Goal: Information Seeking & Learning: Learn about a topic

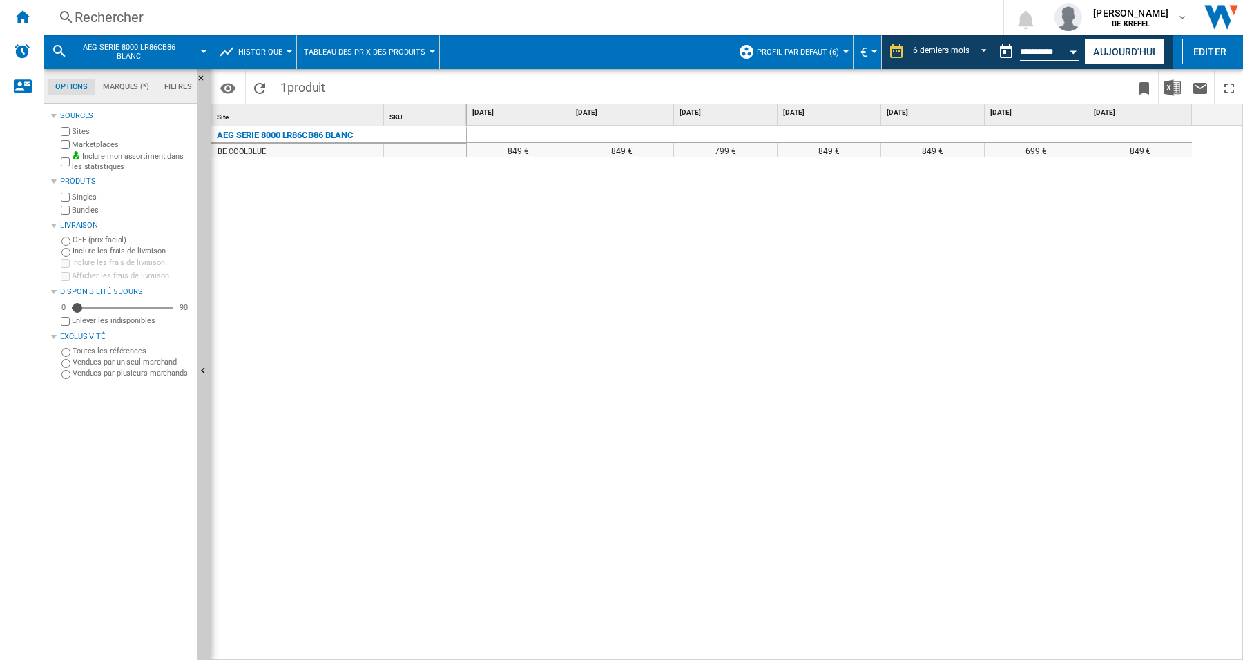
click at [78, 17] on div "Rechercher" at bounding box center [521, 17] width 892 height 19
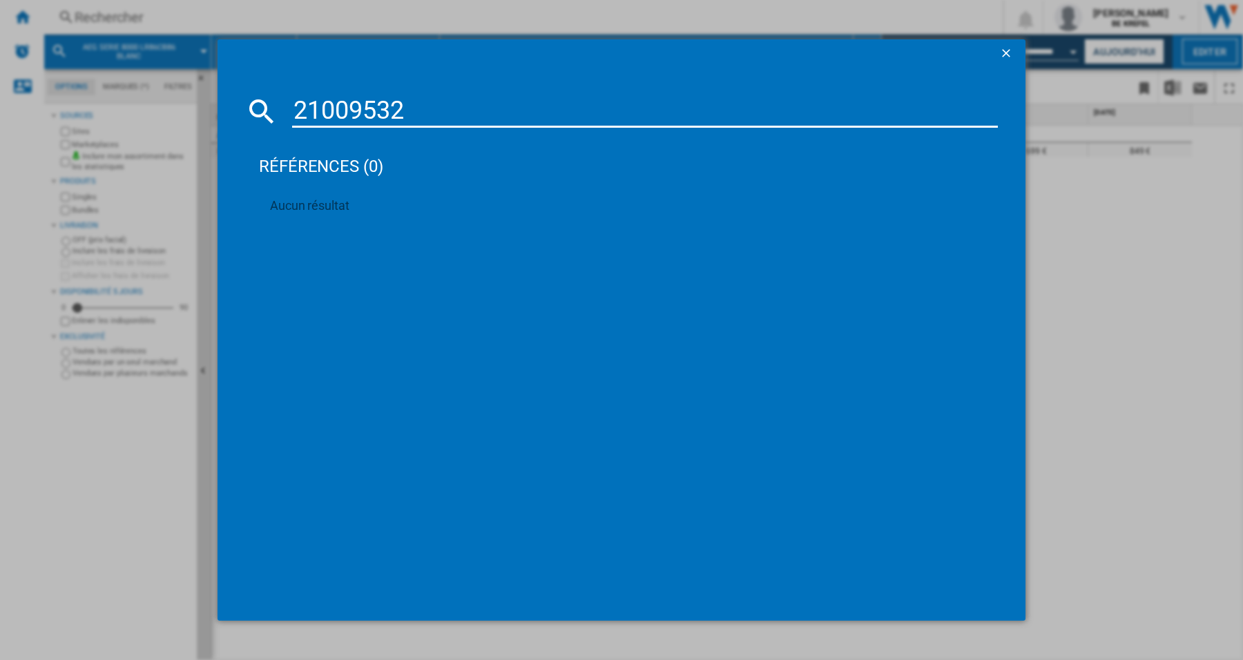
type input "21009532"
click at [1007, 50] on ng-md-icon "getI18NText('BUTTONS.CLOSE_DIALOG')" at bounding box center [1007, 54] width 17 height 17
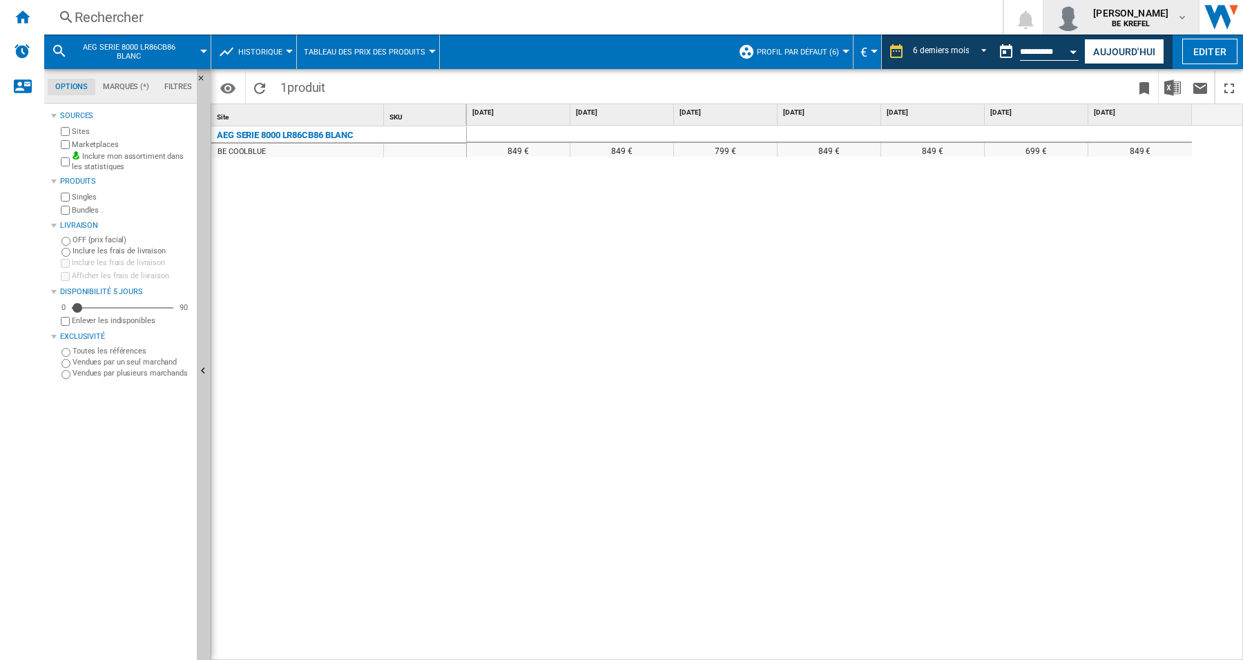
click at [1120, 19] on b "BE KREFEL" at bounding box center [1131, 23] width 38 height 9
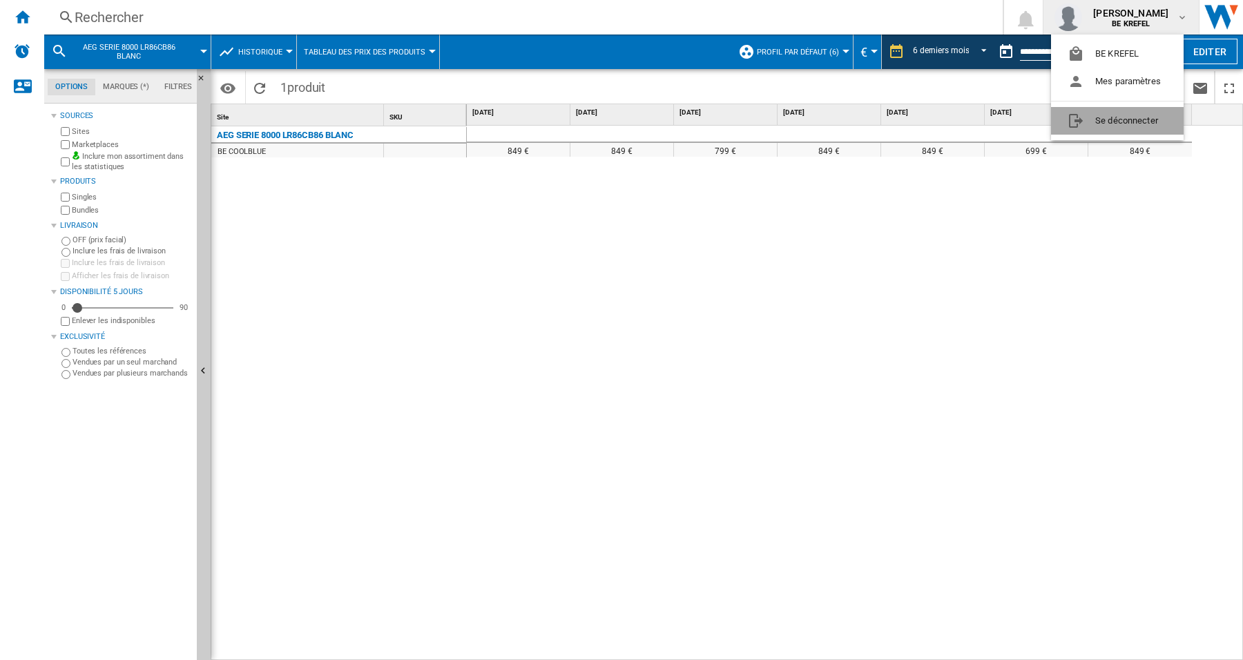
click at [1128, 117] on button "Se déconnecter" at bounding box center [1117, 121] width 133 height 28
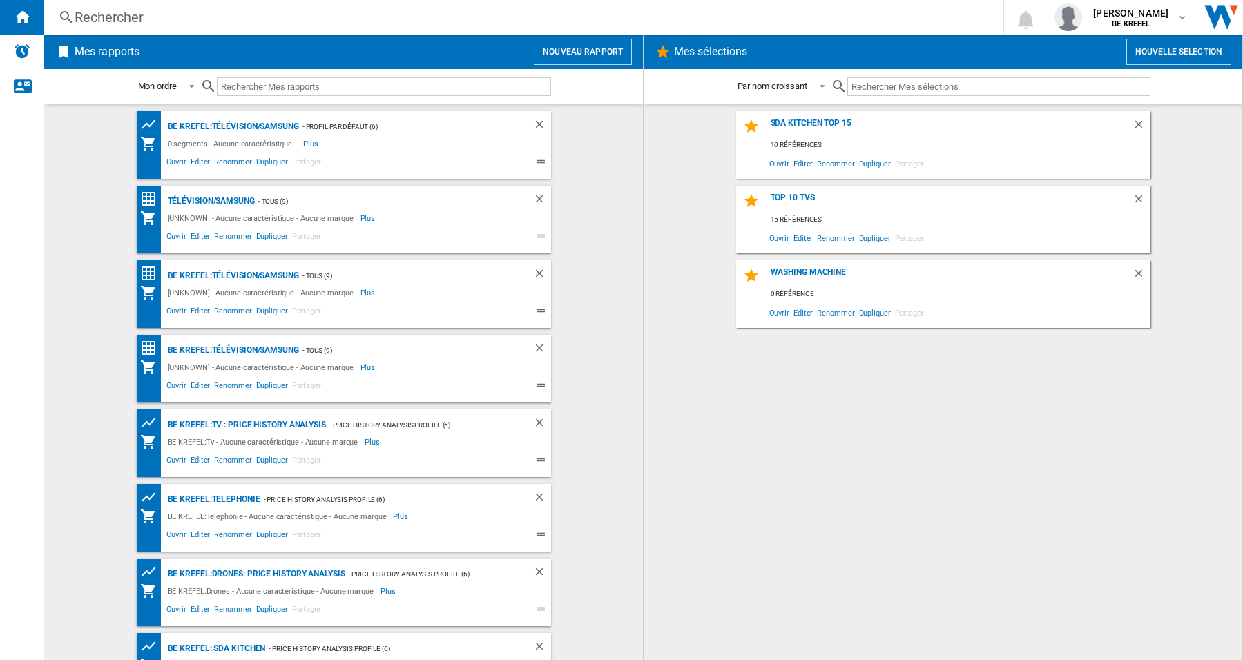
click at [166, 15] on div "Rechercher" at bounding box center [521, 17] width 892 height 19
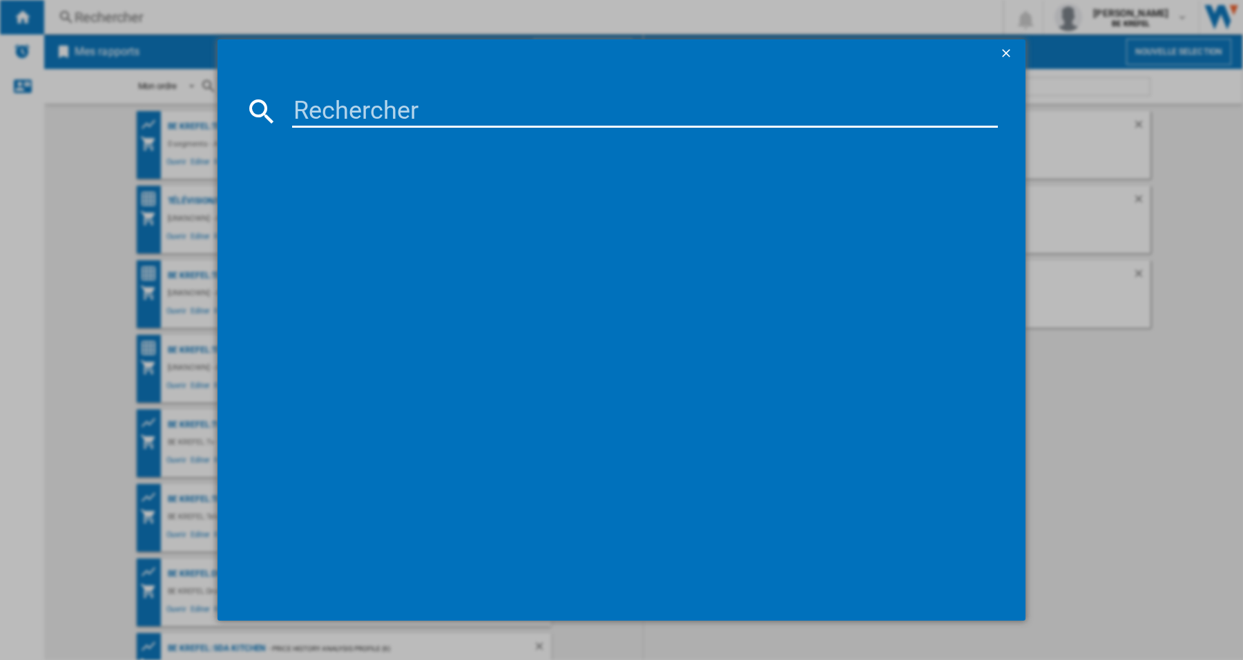
click at [335, 118] on input at bounding box center [645, 111] width 706 height 33
type input "21009532"
click at [331, 193] on div "PHILIPS SONICARE 5300 HX710901 BLANC NOIR X2" at bounding box center [628, 201] width 731 height 22
click at [342, 197] on div "PHILIPS SONICARE 5300 HX710901 BLANC NOIR X2" at bounding box center [631, 201] width 692 height 14
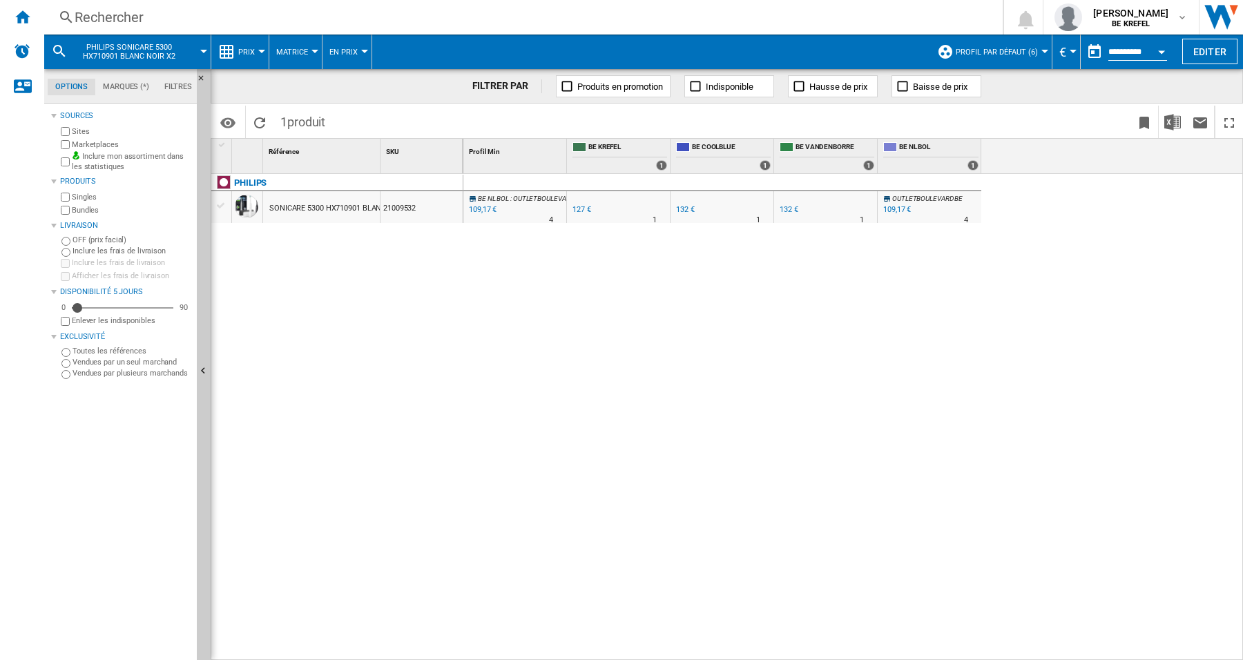
click at [262, 55] on md-menu "Prix Prix Matrice des prix Classement des prix Analyses Base 100 Références com…" at bounding box center [240, 52] width 58 height 35
click at [265, 55] on md-menu "Prix Prix Matrice des prix Classement des prix Analyses Base 100 Références com…" at bounding box center [240, 52] width 58 height 35
click at [259, 46] on button "Prix" at bounding box center [249, 52] width 23 height 35
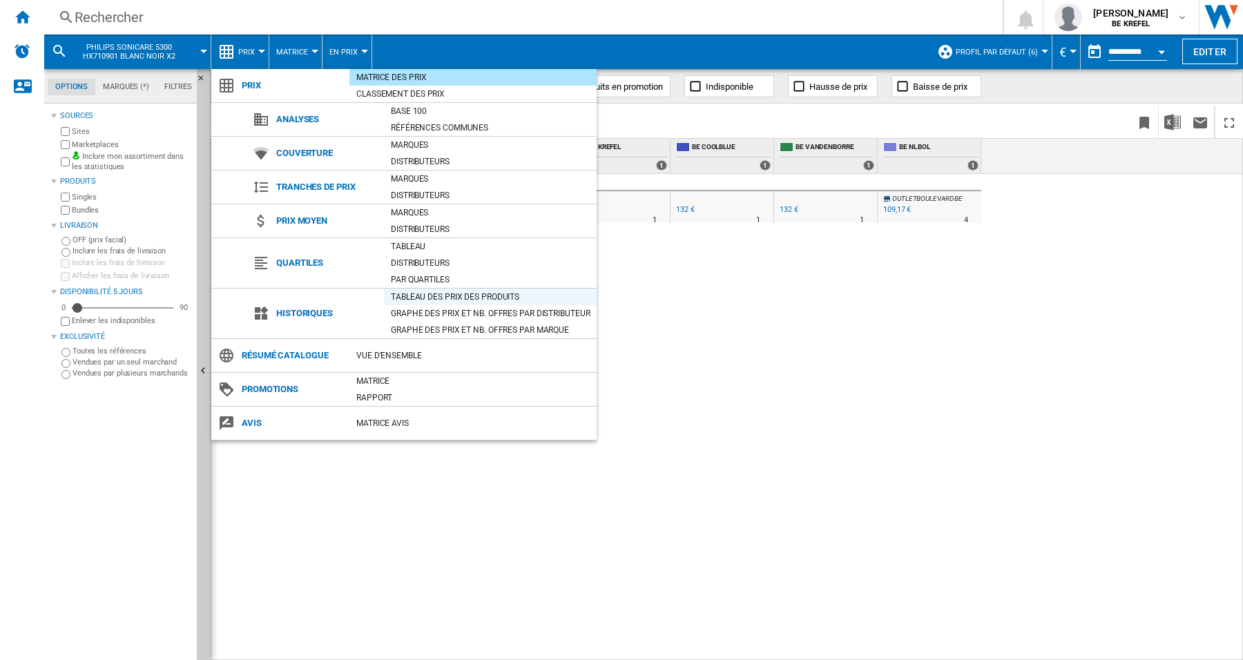
click at [420, 294] on div "Tableau des prix des produits" at bounding box center [490, 297] width 213 height 14
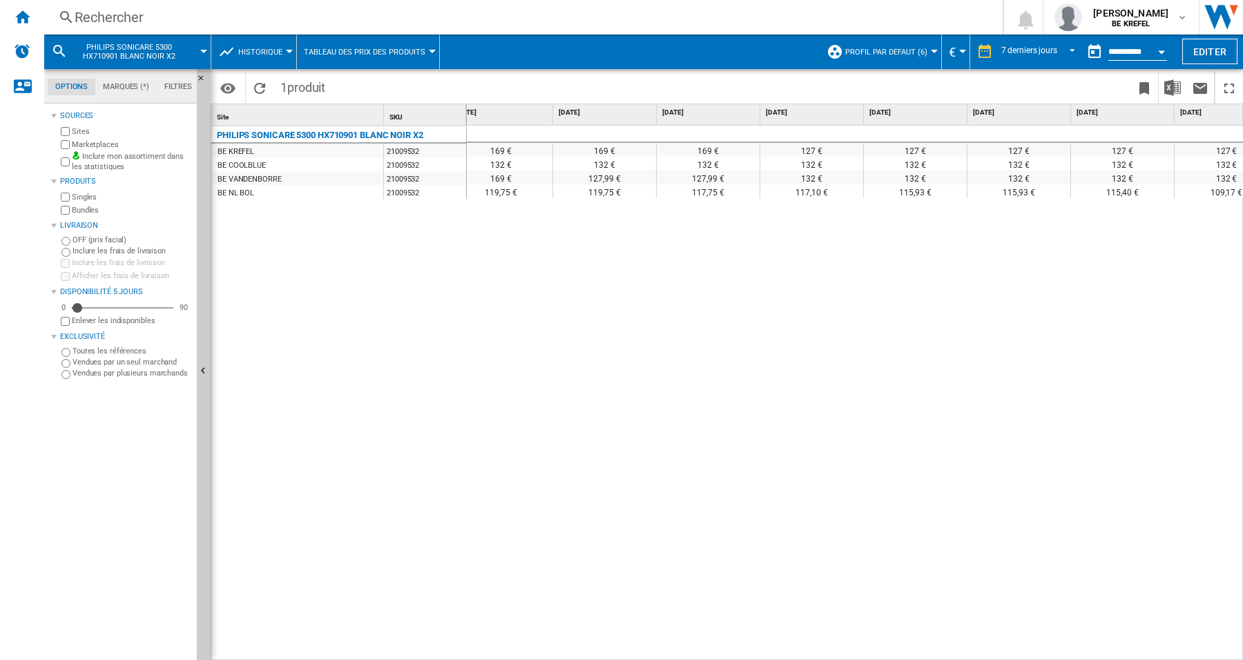
scroll to position [0, 51]
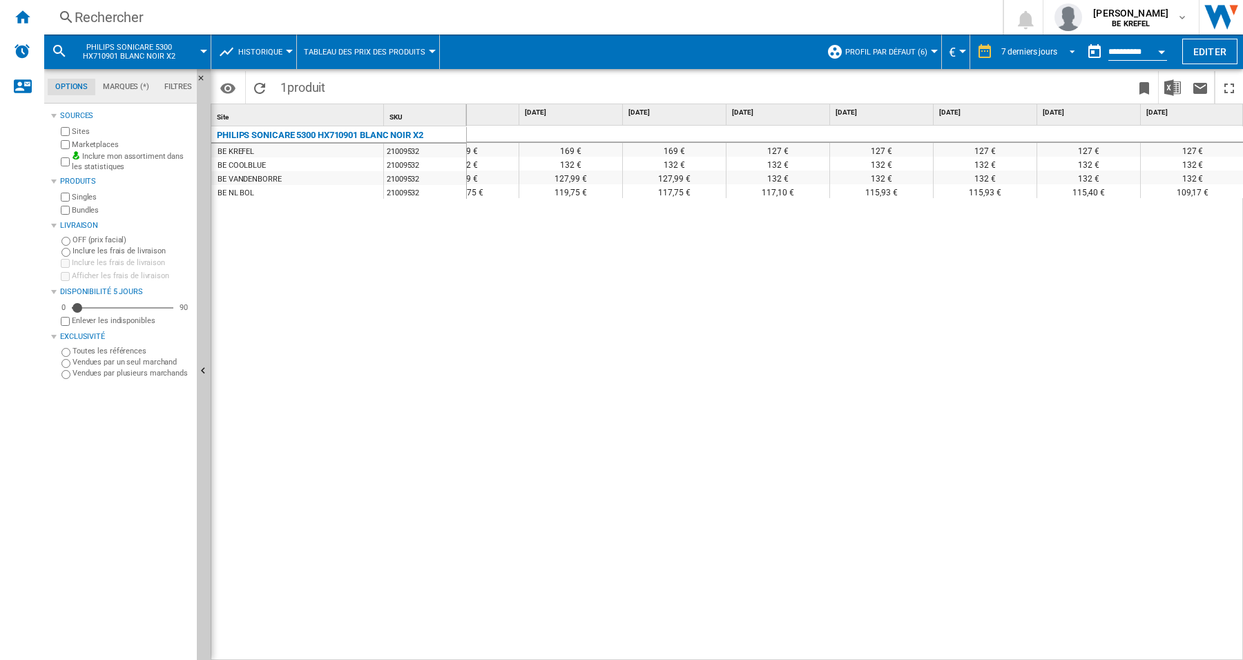
click at [1069, 57] on md-select-value "7 derniers jours" at bounding box center [1040, 51] width 81 height 21
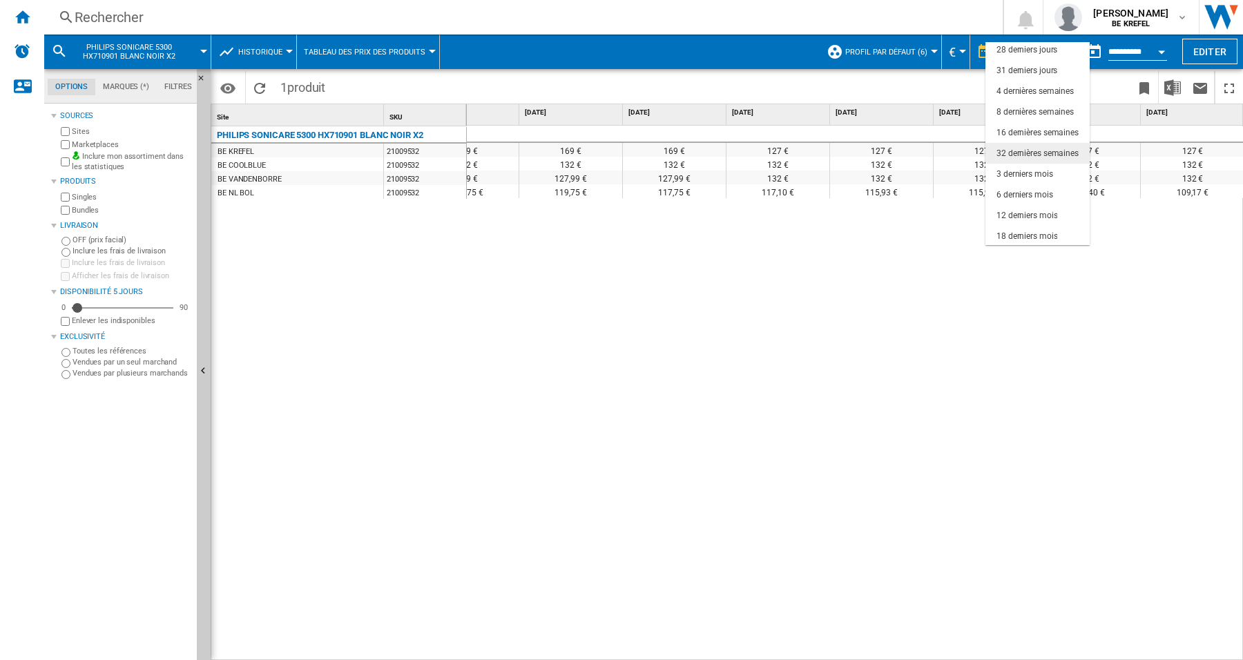
scroll to position [86, 0]
click at [1033, 171] on div "3 derniers mois" at bounding box center [1025, 174] width 57 height 12
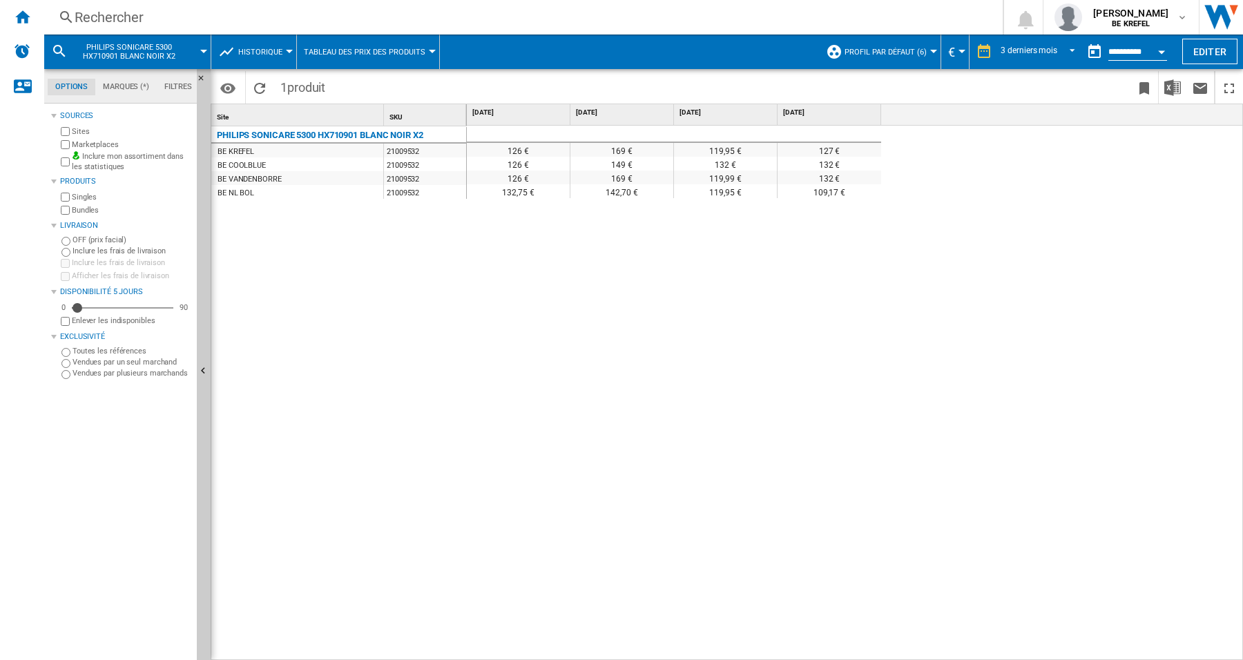
click at [126, 15] on div "Rechercher" at bounding box center [521, 17] width 892 height 19
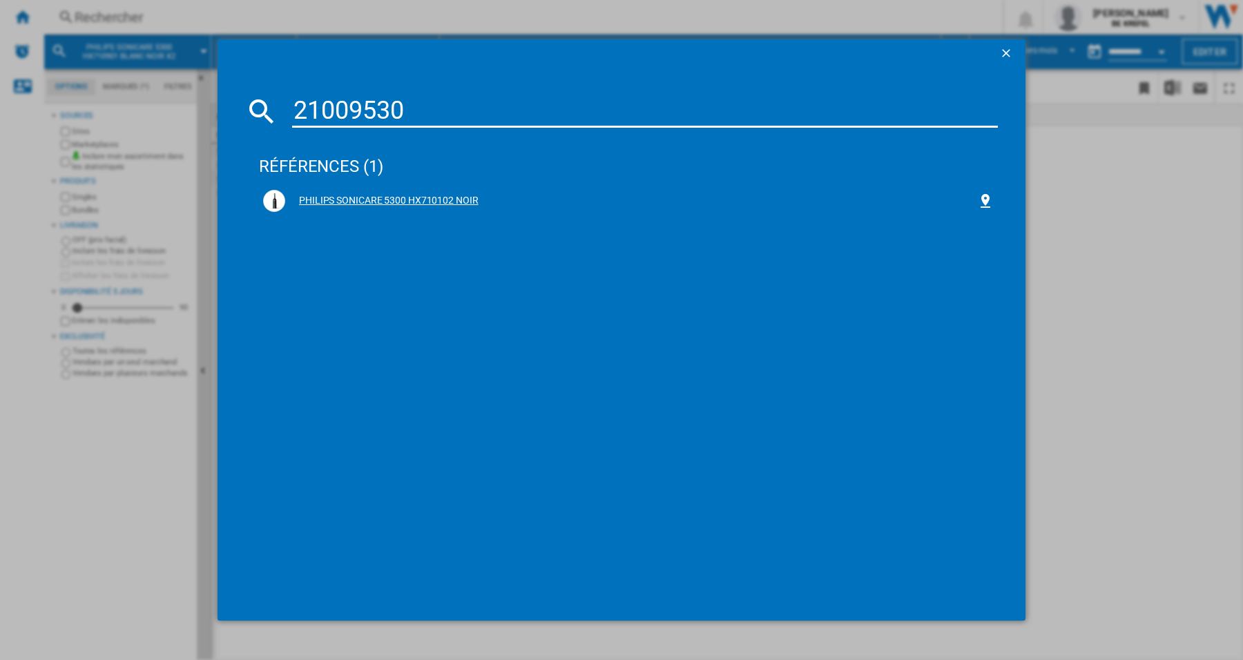
type input "21009530"
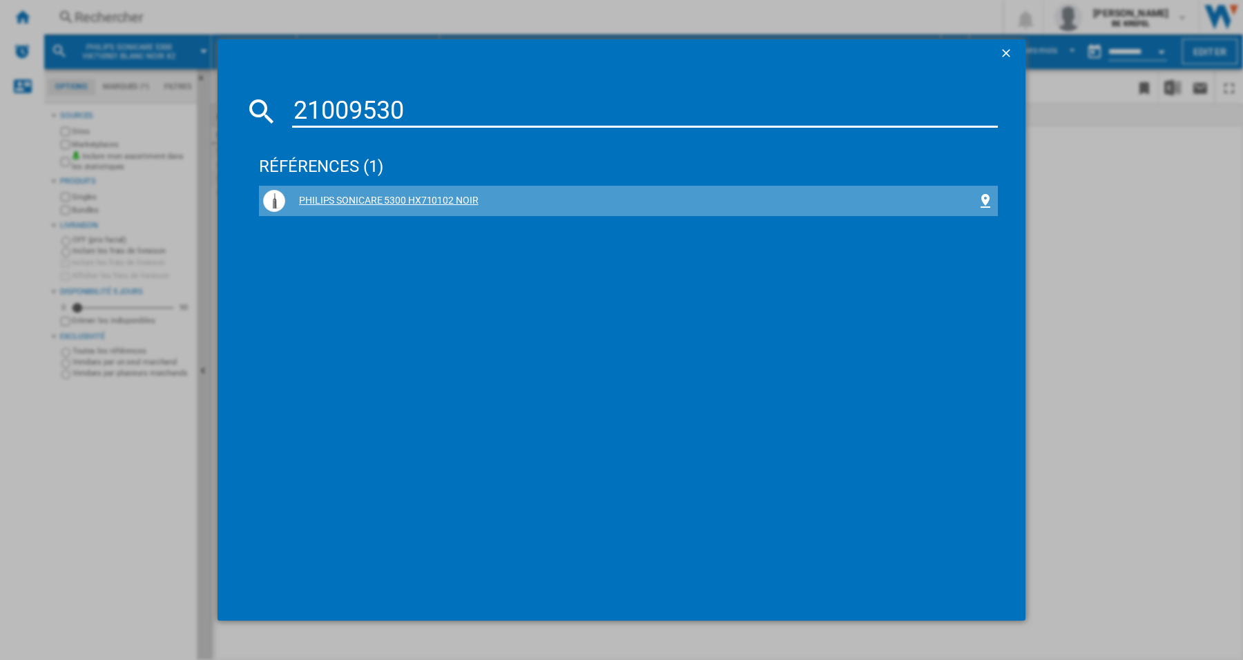
click at [367, 200] on div "PHILIPS SONICARE 5300 HX710102 NOIR" at bounding box center [631, 201] width 692 height 14
